Goal: Task Accomplishment & Management: Use online tool/utility

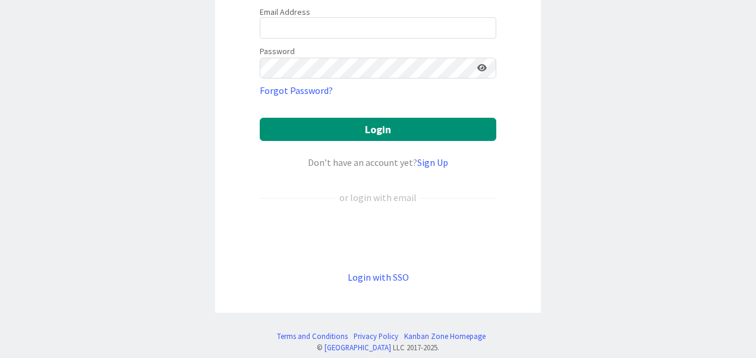
scroll to position [138, 0]
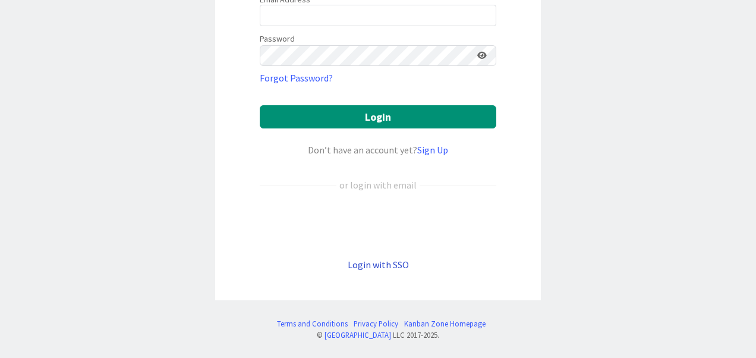
click at [385, 260] on link "Login with SSO" at bounding box center [378, 265] width 61 height 12
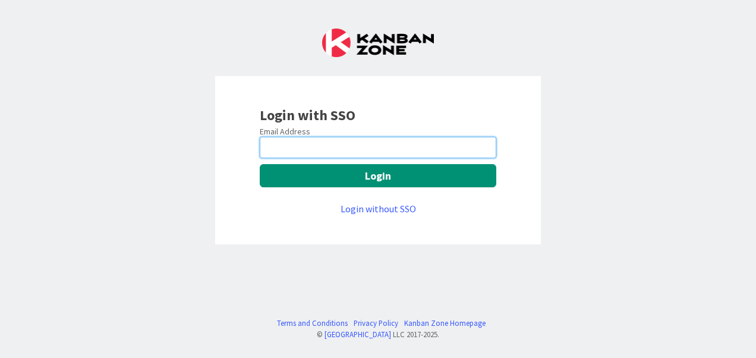
click at [340, 150] on input "email" at bounding box center [378, 147] width 237 height 21
type input "digvijay.singh@mrcglobal.com"
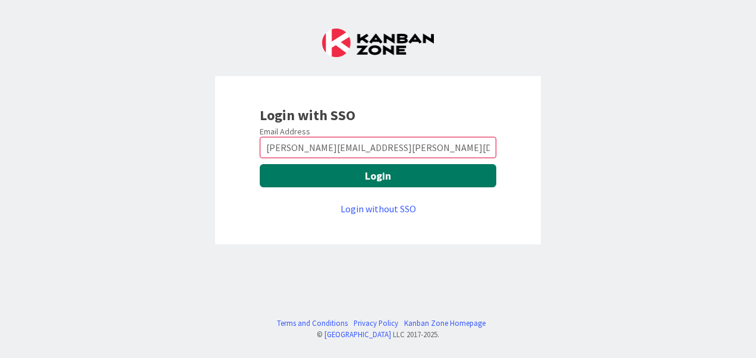
click at [330, 172] on button "Login" at bounding box center [378, 175] width 237 height 23
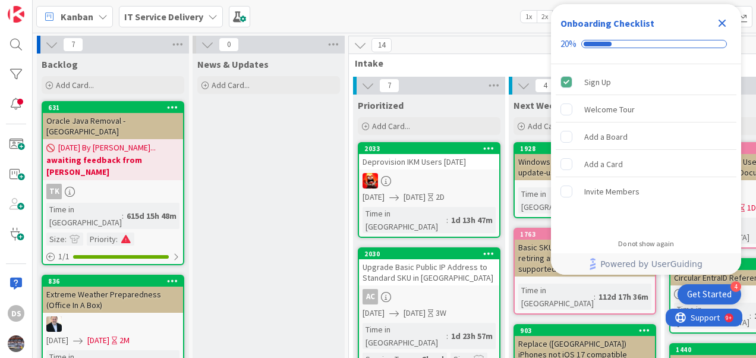
click at [722, 23] on icon "Close Checklist" at bounding box center [723, 24] width 8 height 8
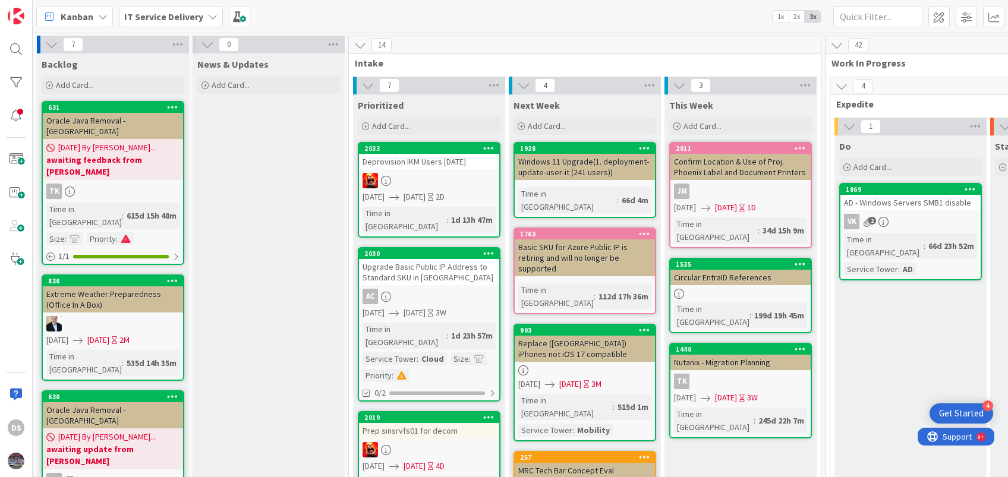
drag, startPoint x: 745, startPoint y: 0, endPoint x: 619, endPoint y: 8, distance: 125.7
click at [619, 8] on div "Kanban IT Service Delivery 1x 2x 3x" at bounding box center [520, 16] width 975 height 33
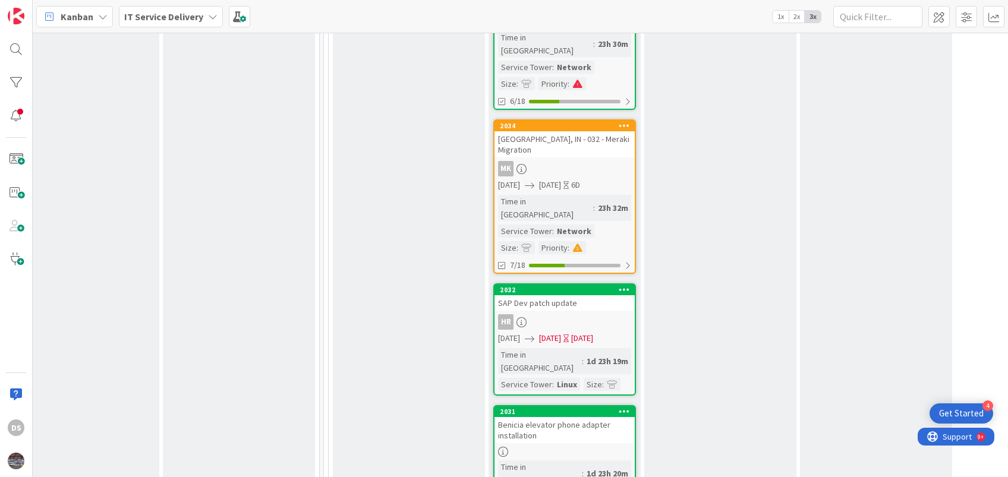
scroll to position [951, 502]
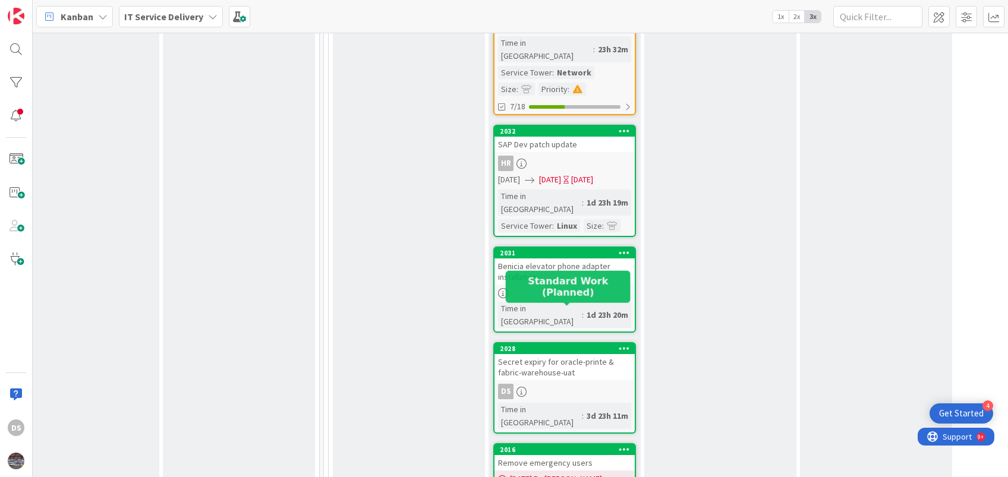
click at [533, 354] on div "Secret expiry for oracle-printe & fabric-warehouse-uat" at bounding box center [565, 367] width 140 height 26
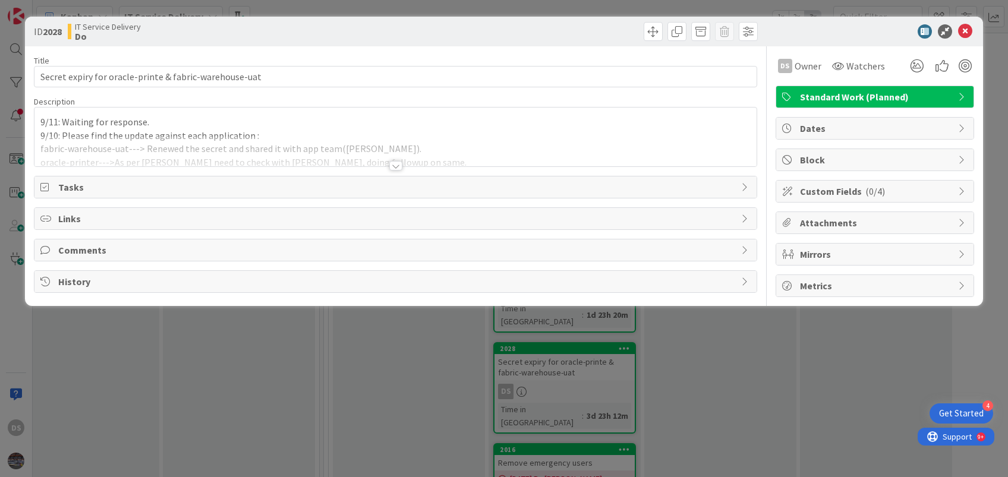
click at [43, 121] on div "9/11: Waiting for response. 9/10: Please find the update against each applicati…" at bounding box center [395, 137] width 722 height 59
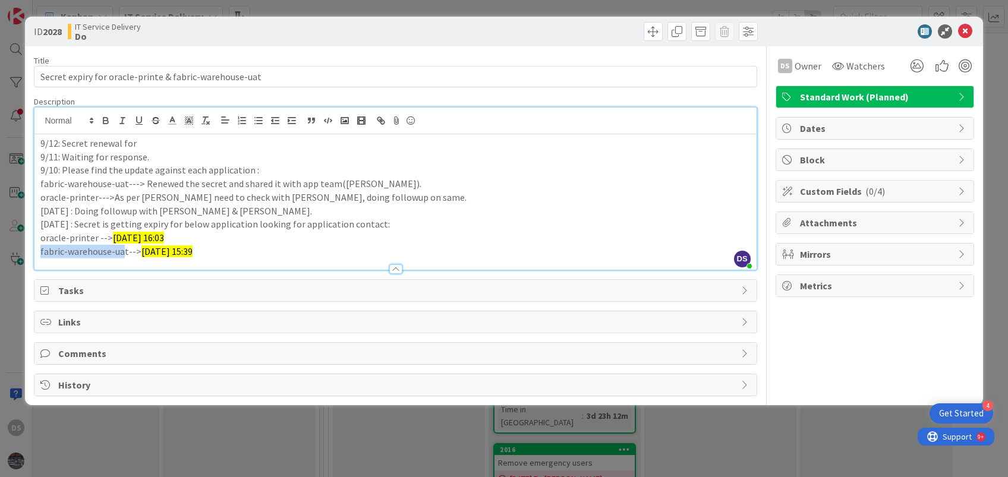
drag, startPoint x: 124, startPoint y: 247, endPoint x: 37, endPoint y: 251, distance: 86.9
click at [37, 251] on div "9/12: Secret renewal for 9/11: Waiting for response. 9/10: Please find the upda…" at bounding box center [395, 202] width 722 height 136
drag, startPoint x: 125, startPoint y: 254, endPoint x: 39, endPoint y: 254, distance: 85.6
click at [39, 254] on div "9/12: Secret renewal for 9/11: Waiting for response. 9/10: Please find the upda…" at bounding box center [395, 202] width 722 height 136
copy p "fabric-warehouse-uat"
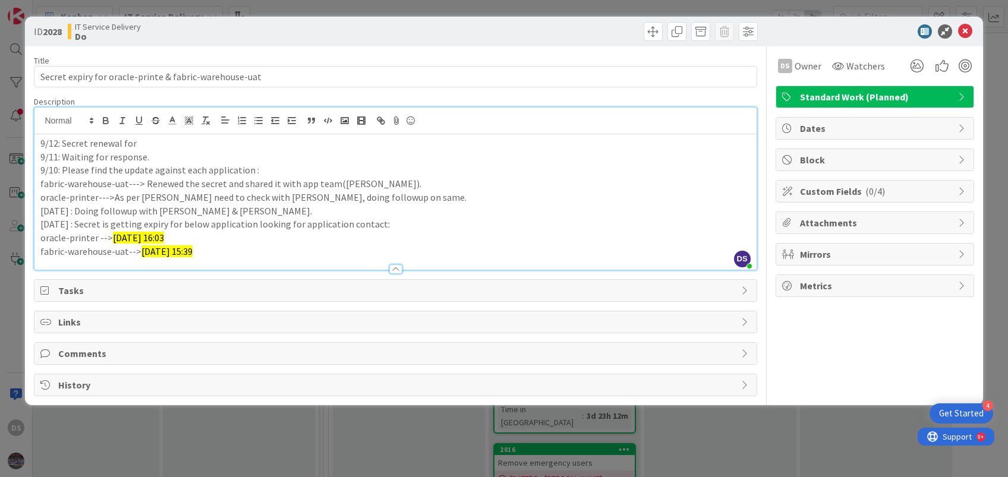
click at [147, 150] on p "9/11: Waiting for response." at bounding box center [395, 157] width 710 height 14
click at [141, 137] on p "9/12: Secret renewal for" at bounding box center [395, 144] width 710 height 14
click at [755, 29] on icon at bounding box center [965, 31] width 14 height 14
